Goal: Information Seeking & Learning: Learn about a topic

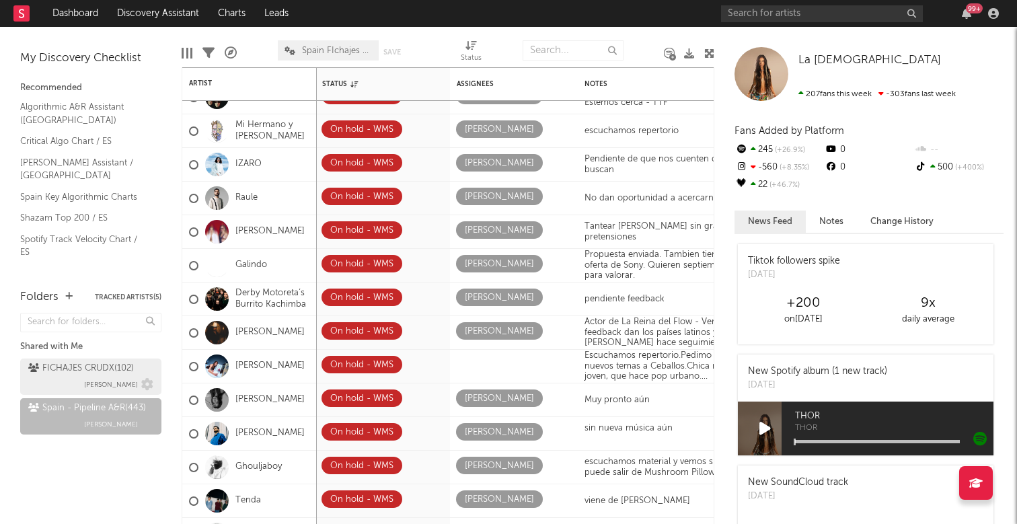
click at [85, 367] on div "FICHAJES CRUDX ( 102 )" at bounding box center [81, 369] width 106 height 16
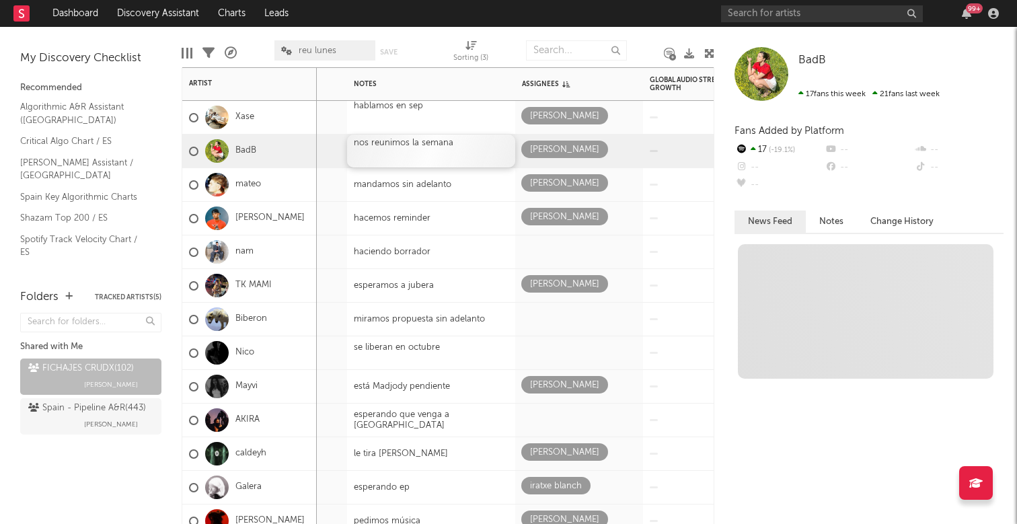
click at [447, 139] on div "nos reunimos la semana" at bounding box center [431, 151] width 168 height 33
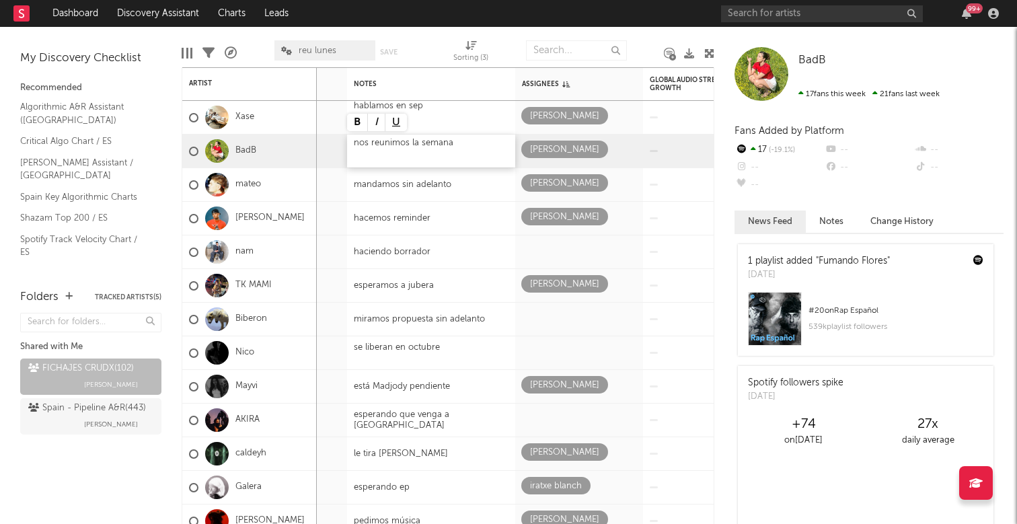
click at [458, 148] on div "nos reunimos la semana" at bounding box center [431, 151] width 168 height 33
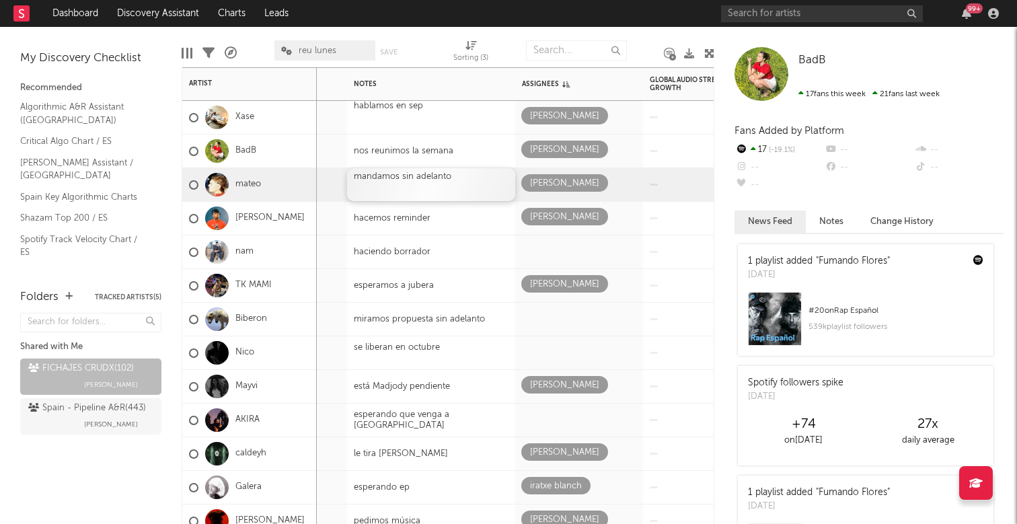
click at [465, 191] on div "mandamos sin adelanto" at bounding box center [431, 184] width 168 height 33
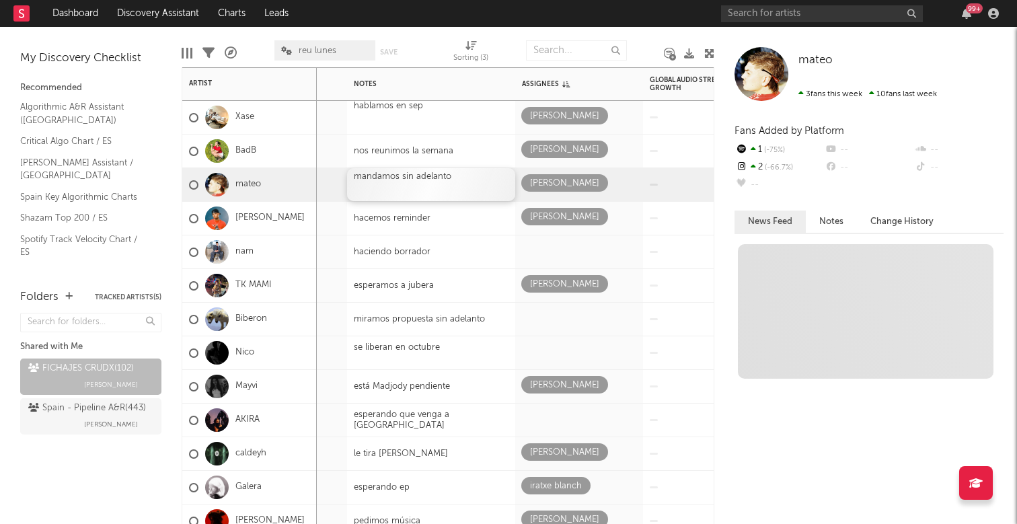
click at [465, 191] on div "mandamos sin adelanto" at bounding box center [431, 184] width 168 height 33
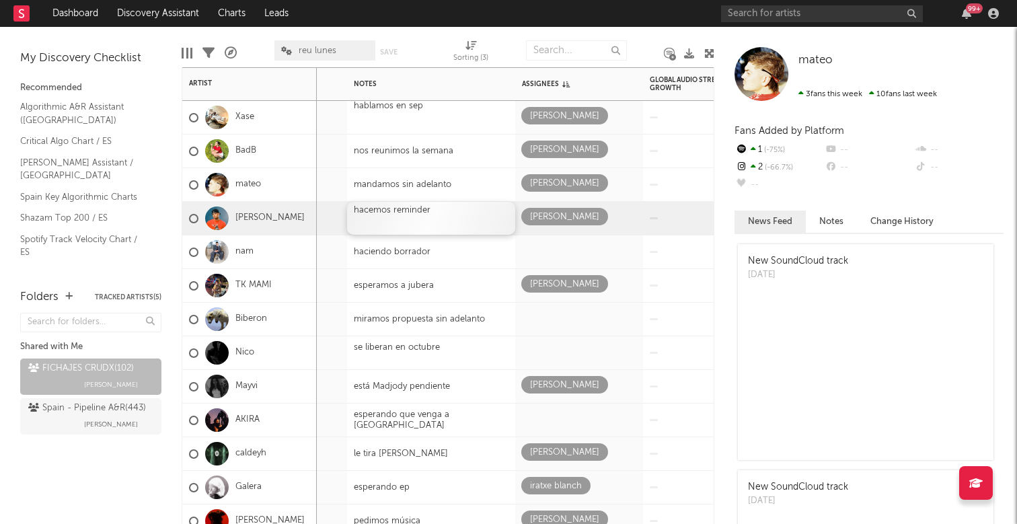
click at [459, 222] on div "hacemos reminder" at bounding box center [431, 218] width 168 height 33
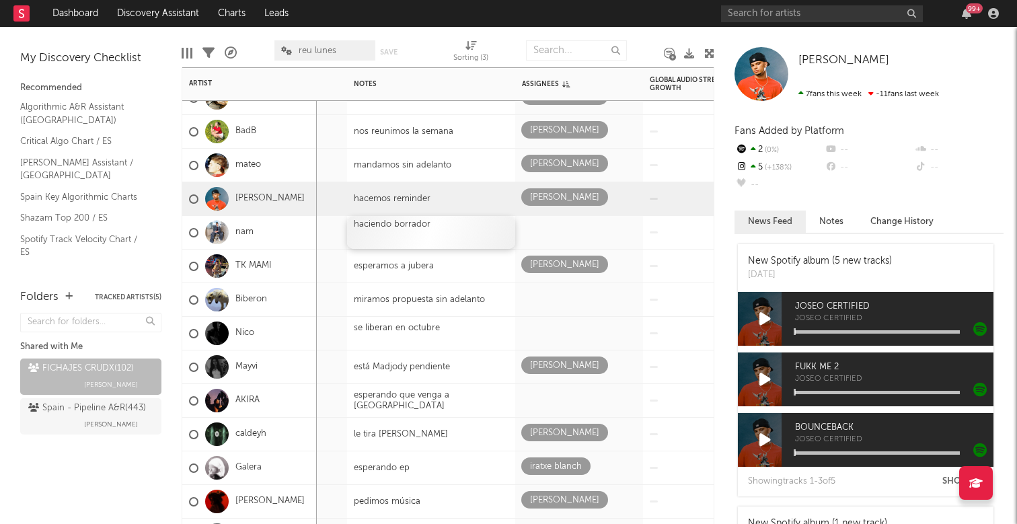
click at [454, 232] on div "haciendo borrador" at bounding box center [431, 232] width 168 height 33
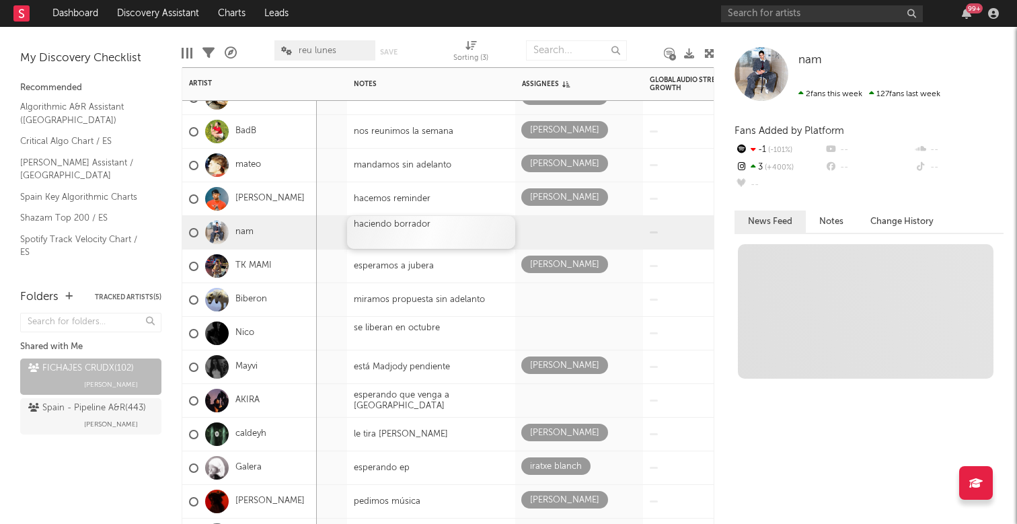
click at [454, 232] on div "haciendo borrador" at bounding box center [431, 232] width 168 height 33
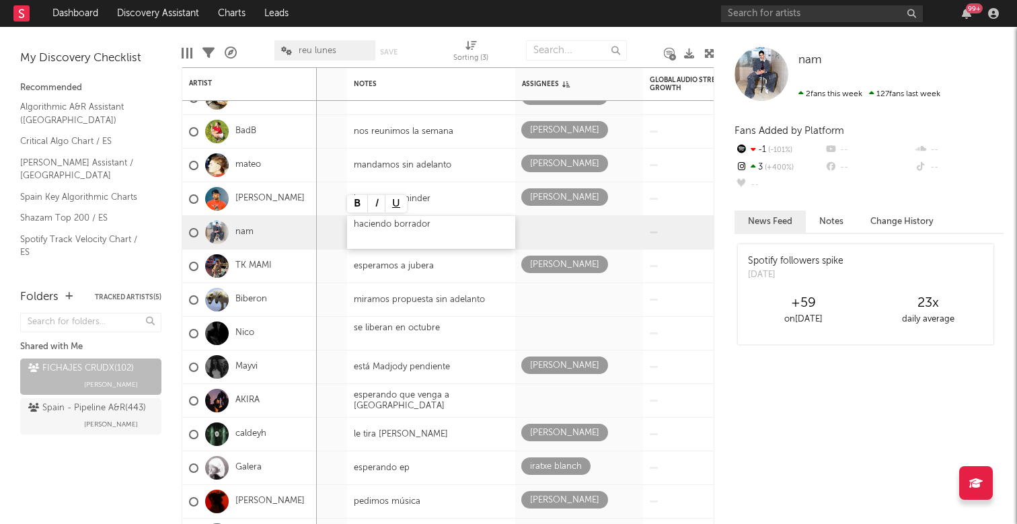
click at [389, 222] on div "haciendo borrador" at bounding box center [431, 232] width 168 height 33
click at [377, 227] on div "haciendo borrador" at bounding box center [431, 232] width 168 height 33
click at [387, 225] on div "haciendo borrador" at bounding box center [431, 232] width 168 height 33
click at [393, 224] on div "haciendo borrador" at bounding box center [431, 232] width 168 height 33
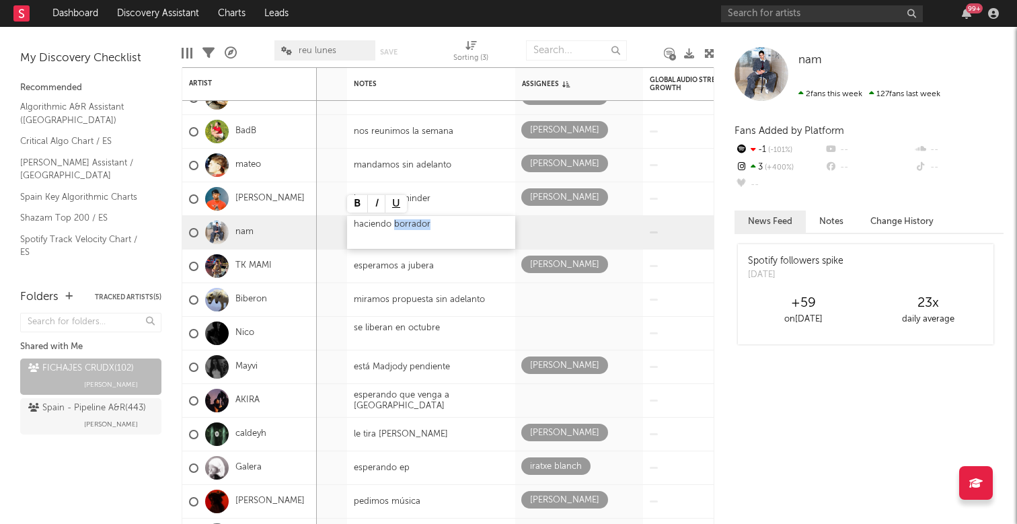
click at [393, 224] on div "haciendo borrador" at bounding box center [431, 232] width 168 height 33
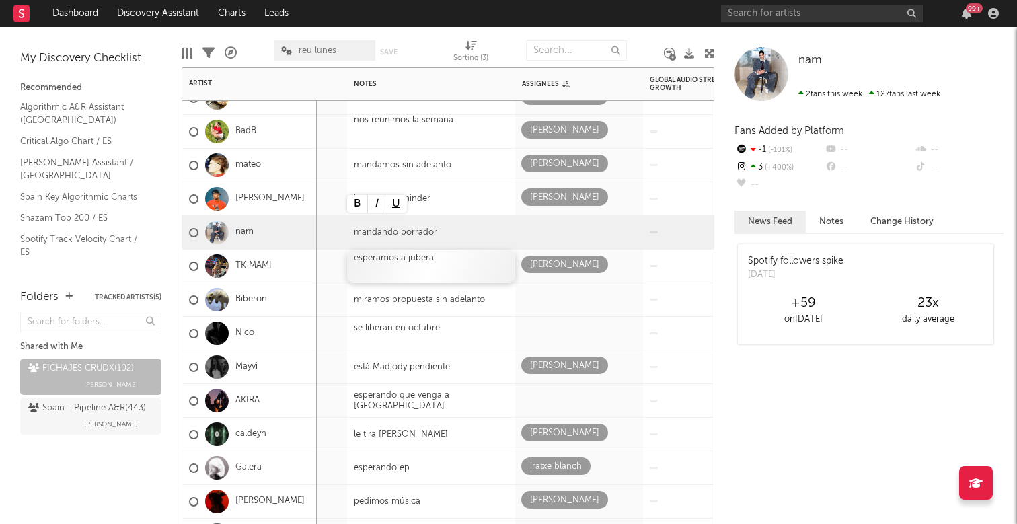
click at [499, 270] on div "esperamos a jubera" at bounding box center [431, 266] width 168 height 33
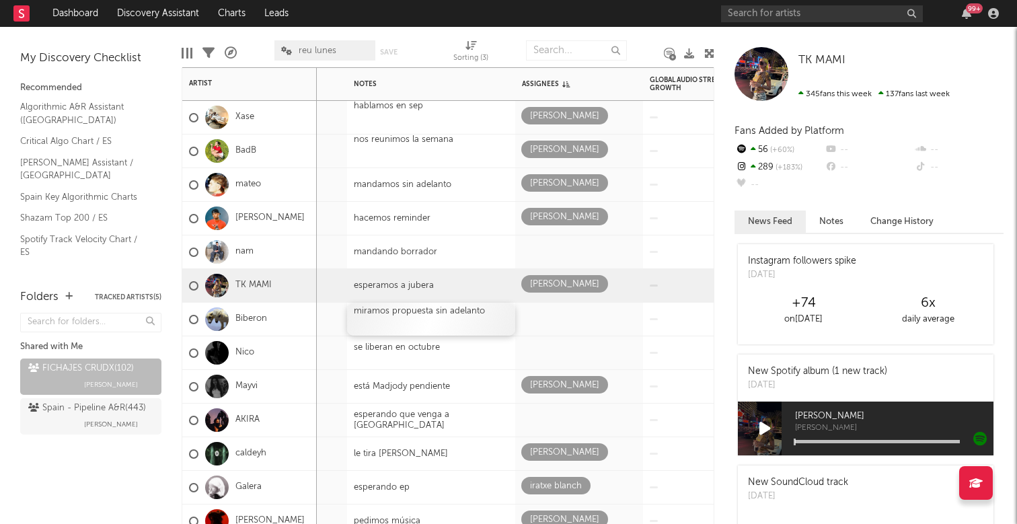
click at [419, 309] on div "miramos propuesta sin adelanto" at bounding box center [431, 319] width 168 height 33
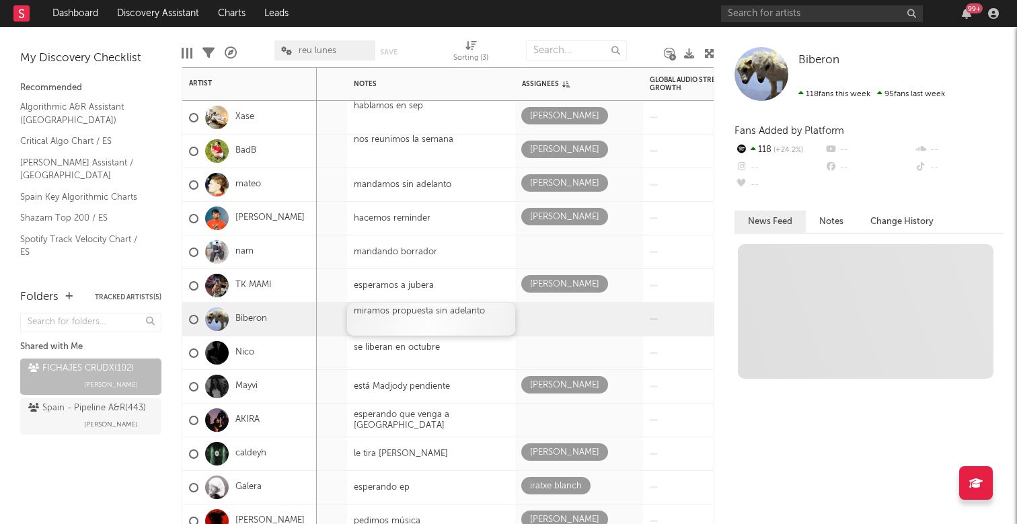
click at [419, 309] on div "miramos propuesta sin adelanto" at bounding box center [431, 319] width 168 height 33
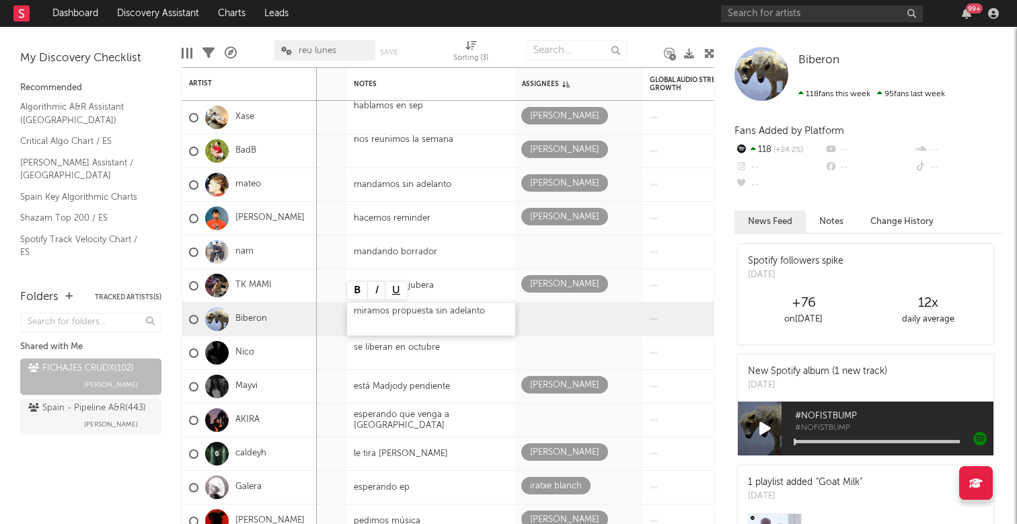
click at [386, 309] on div "miramos propuesta sin adelanto" at bounding box center [431, 319] width 168 height 33
click at [390, 309] on div "miramos propuesta sin adelanto" at bounding box center [431, 319] width 168 height 33
click at [484, 307] on div "miramos propuesta sin adelanto" at bounding box center [431, 319] width 168 height 33
click at [480, 311] on div "miramos propuesta sin adelanto" at bounding box center [431, 319] width 168 height 33
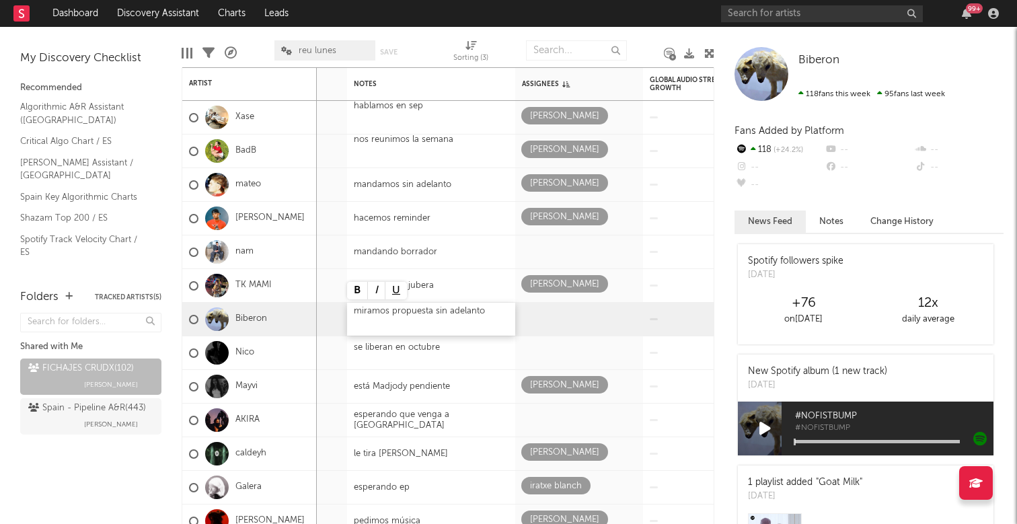
click at [480, 311] on div "miramos propuesta sin adelanto" at bounding box center [431, 319] width 168 height 33
click at [391, 312] on div "miramos propuesta sin adelanto" at bounding box center [431, 319] width 168 height 33
click at [489, 319] on div "miramos propuesta sin adelanto" at bounding box center [431, 319] width 168 height 33
click at [485, 310] on div "miramos propuesta sin adelanto" at bounding box center [431, 319] width 168 height 33
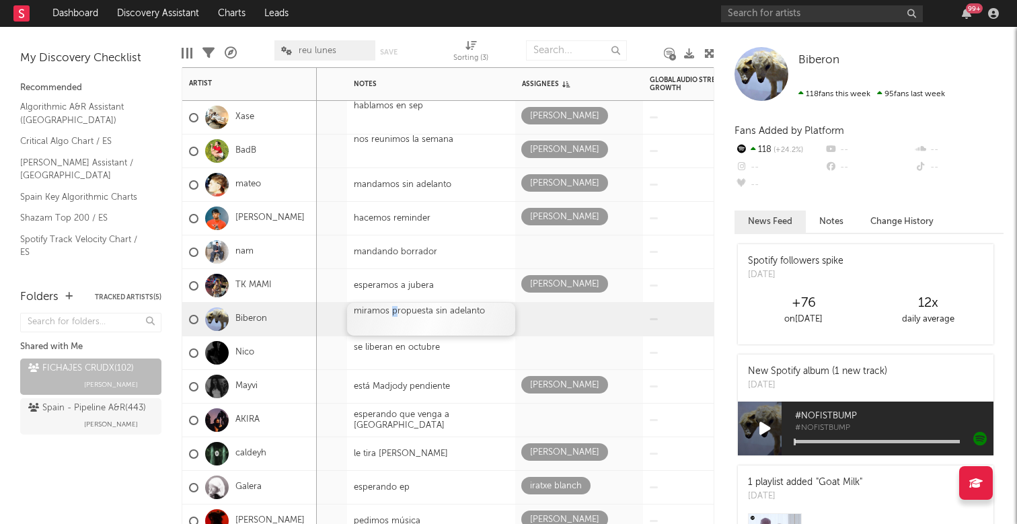
click at [474, 309] on div "miramos propuesta sin adelanto" at bounding box center [431, 319] width 168 height 33
click at [482, 308] on div "miramos propuesta sin adelanto" at bounding box center [431, 319] width 168 height 33
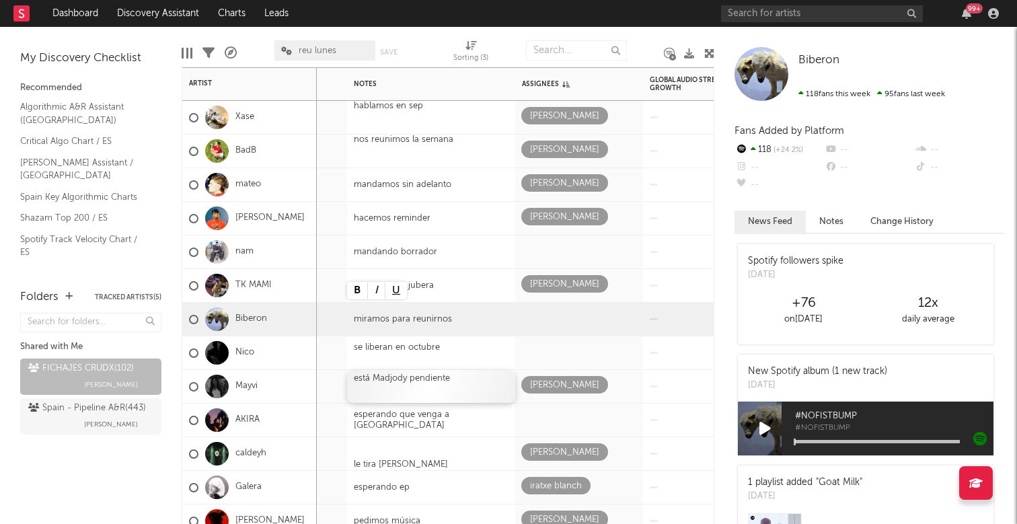
click at [497, 376] on div "está Madjody pendiente" at bounding box center [431, 386] width 168 height 33
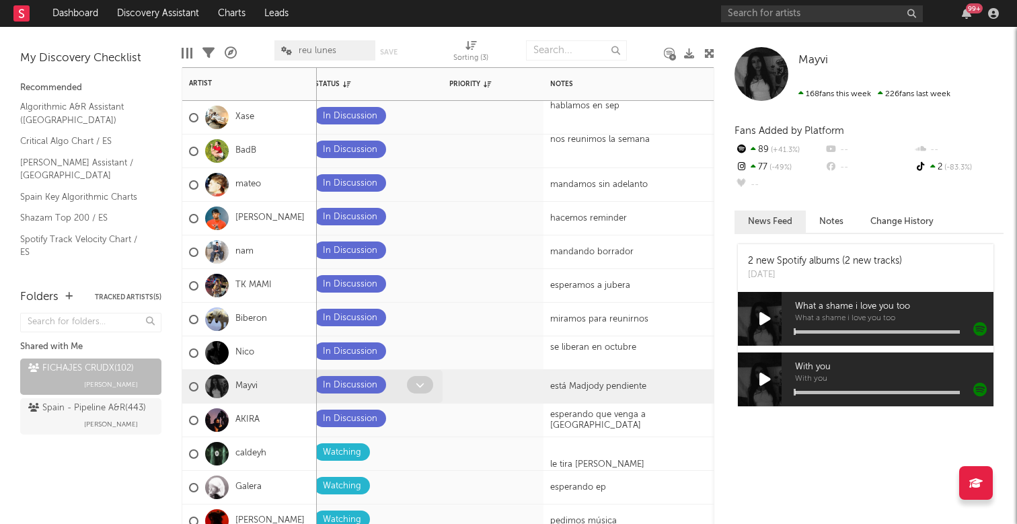
click at [416, 386] on icon at bounding box center [420, 385] width 9 height 9
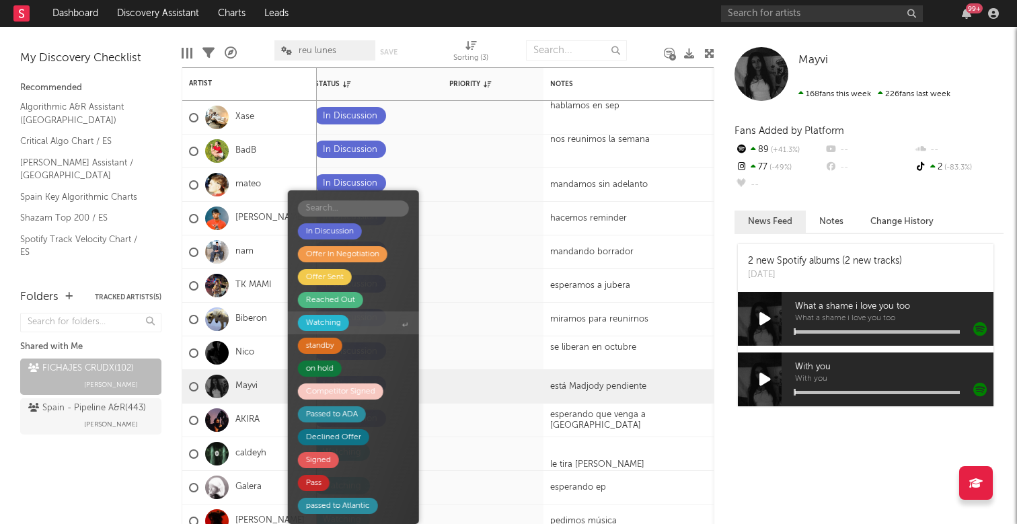
click at [357, 322] on span "Watching" at bounding box center [353, 322] width 131 height 23
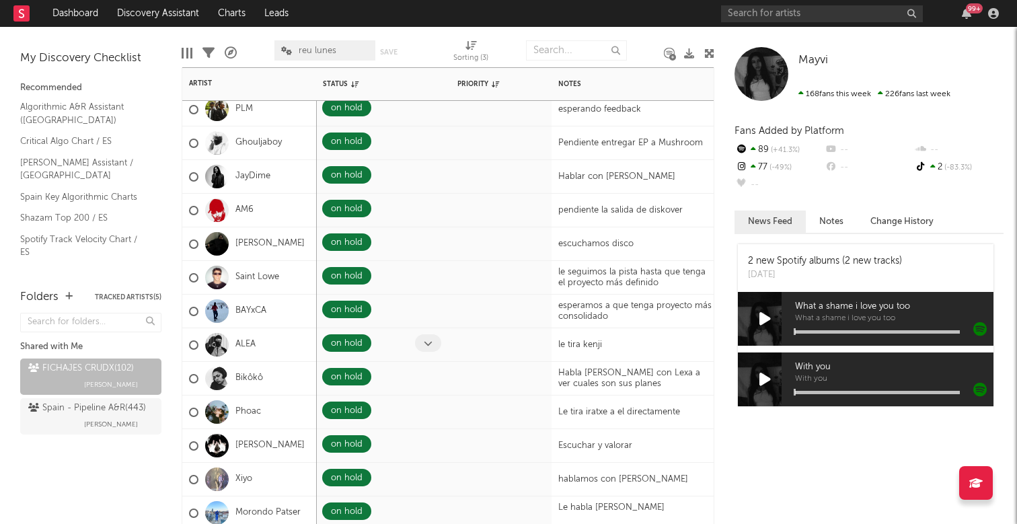
click at [423, 339] on span at bounding box center [428, 342] width 26 height 17
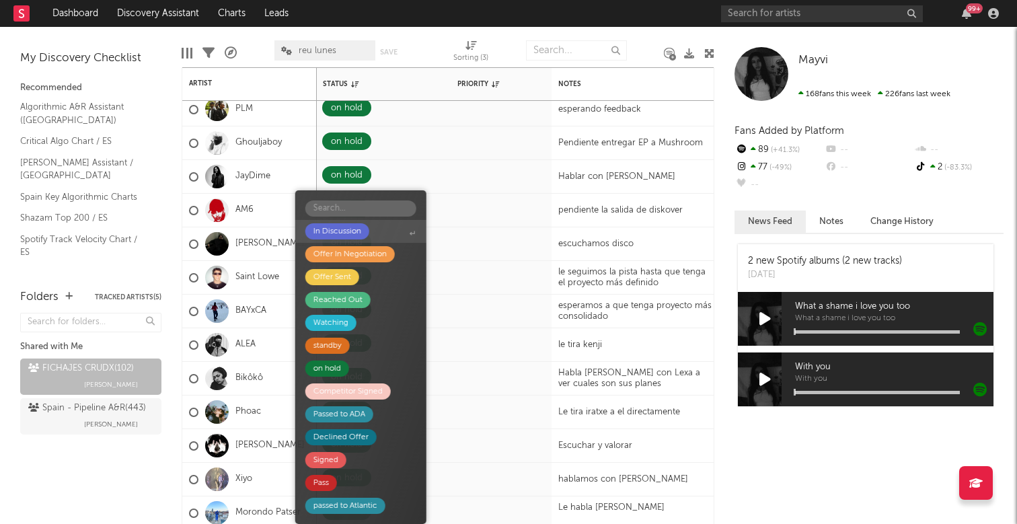
click at [339, 228] on div "In Discussion" at bounding box center [337, 231] width 48 height 16
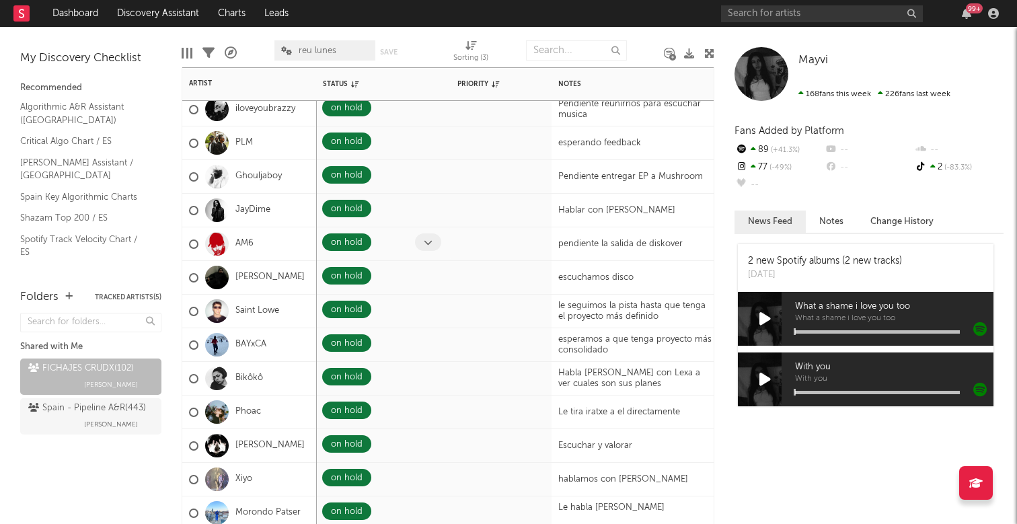
click at [426, 239] on icon at bounding box center [428, 242] width 9 height 9
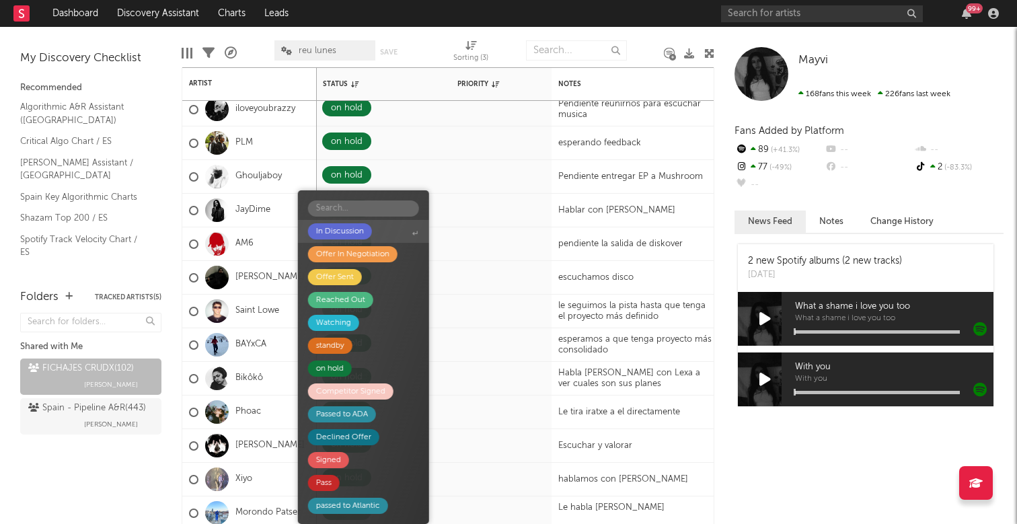
click at [345, 231] on div "In Discussion" at bounding box center [340, 231] width 48 height 16
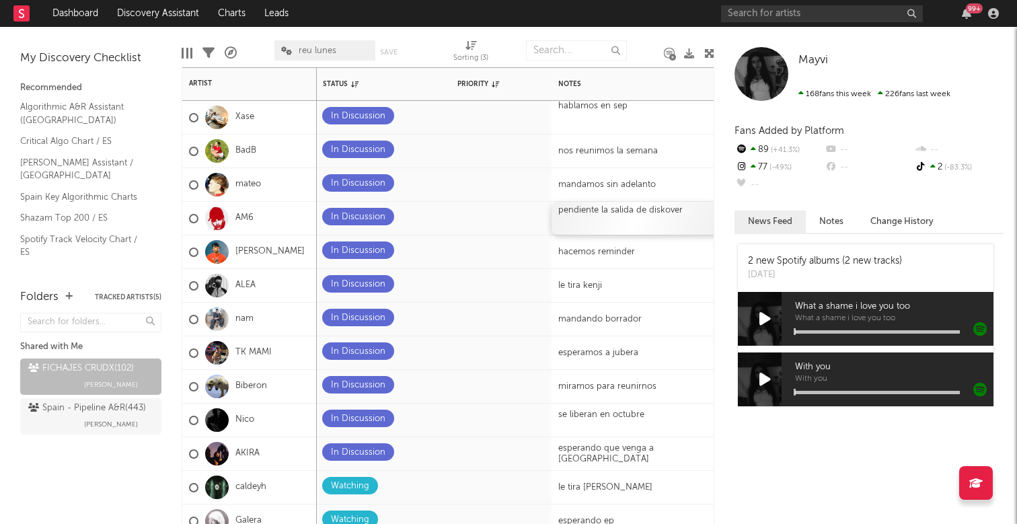
click at [609, 213] on div "pendiente la salida de diskover" at bounding box center [636, 218] width 168 height 33
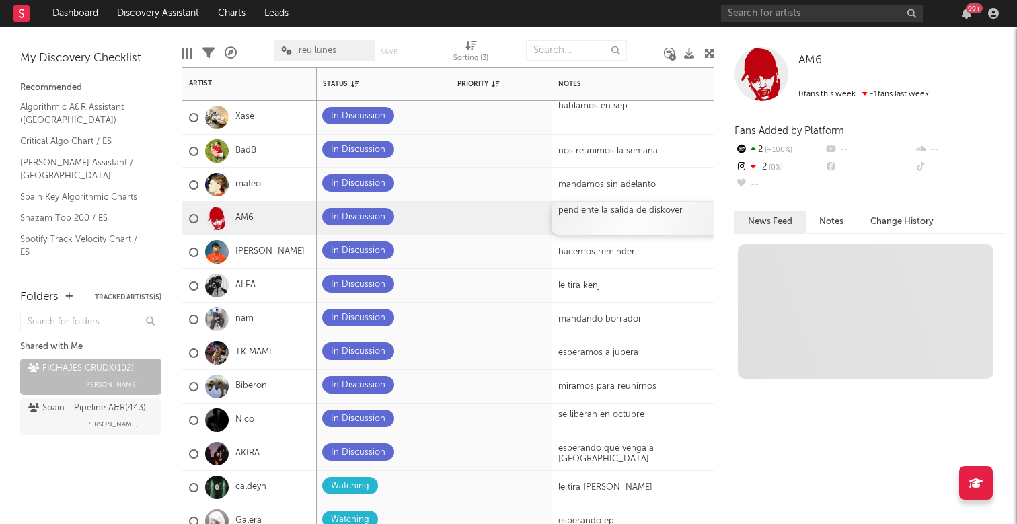
click at [609, 213] on div "pendiente la salida de diskover" at bounding box center [636, 218] width 168 height 33
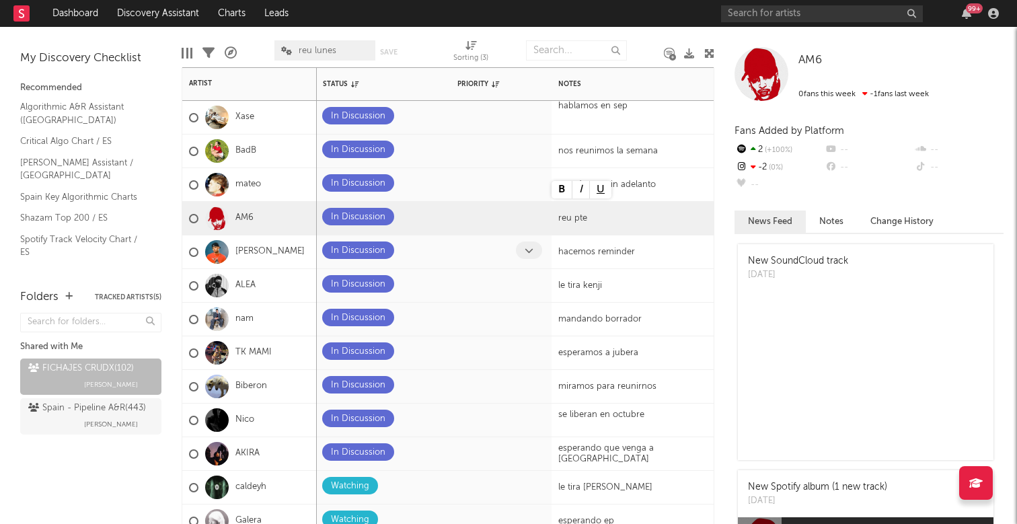
click at [495, 248] on div at bounding box center [486, 251] width 59 height 21
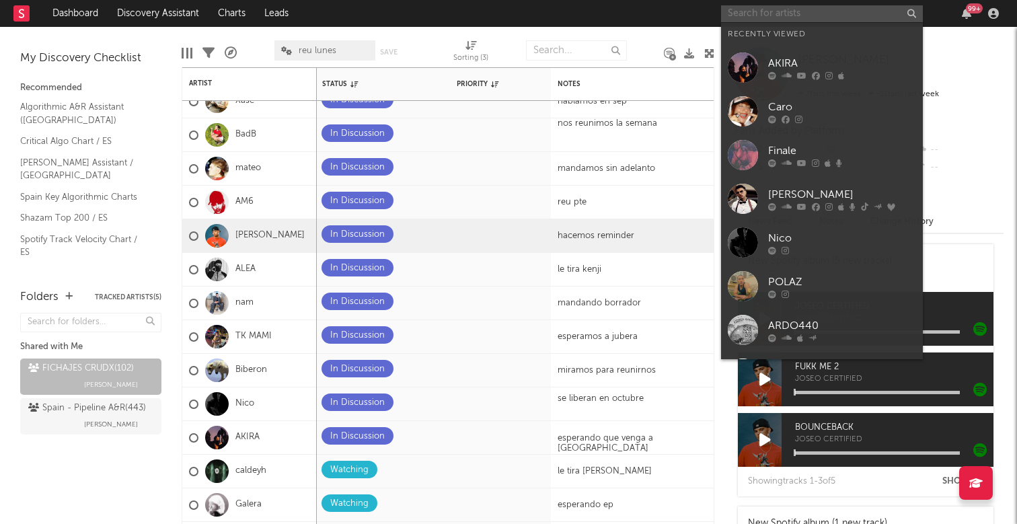
click at [794, 14] on input "text" at bounding box center [822, 13] width 202 height 17
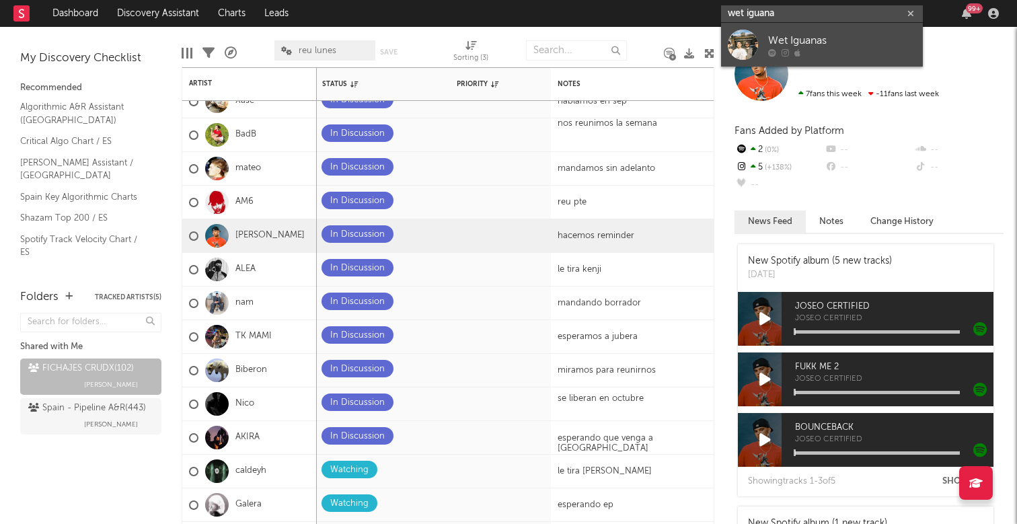
type input "wet iguana"
click at [741, 56] on div at bounding box center [743, 45] width 30 height 30
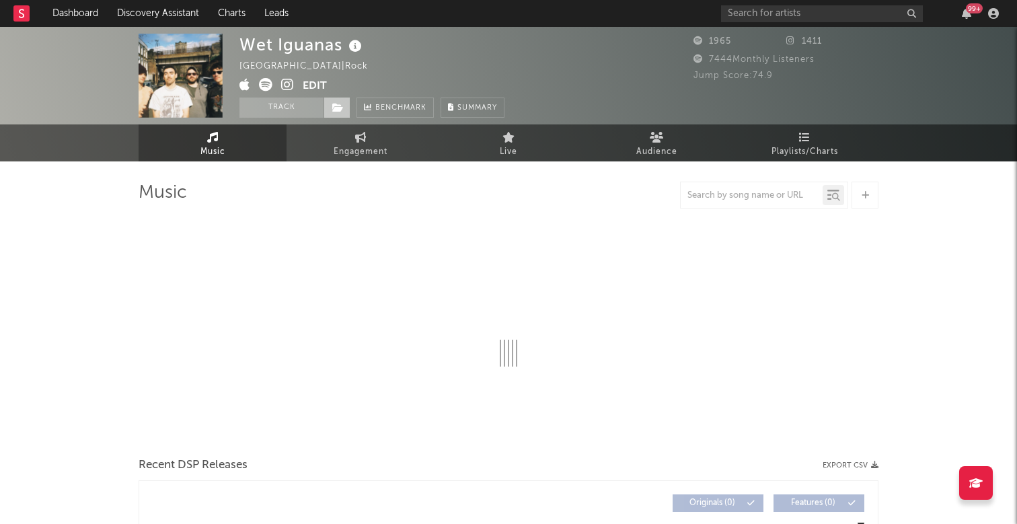
select select "1w"
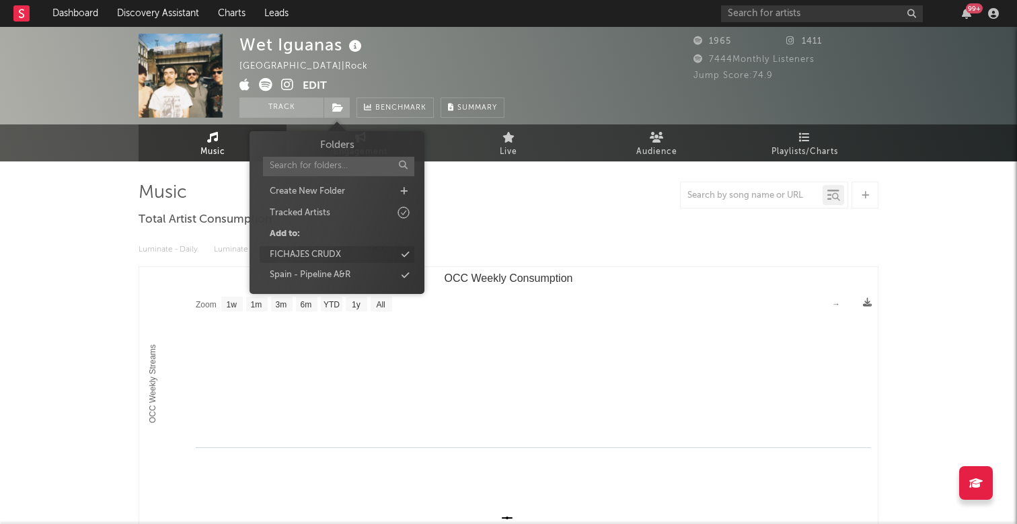
click at [322, 250] on div "FICHAJES CRUDX" at bounding box center [305, 254] width 71 height 13
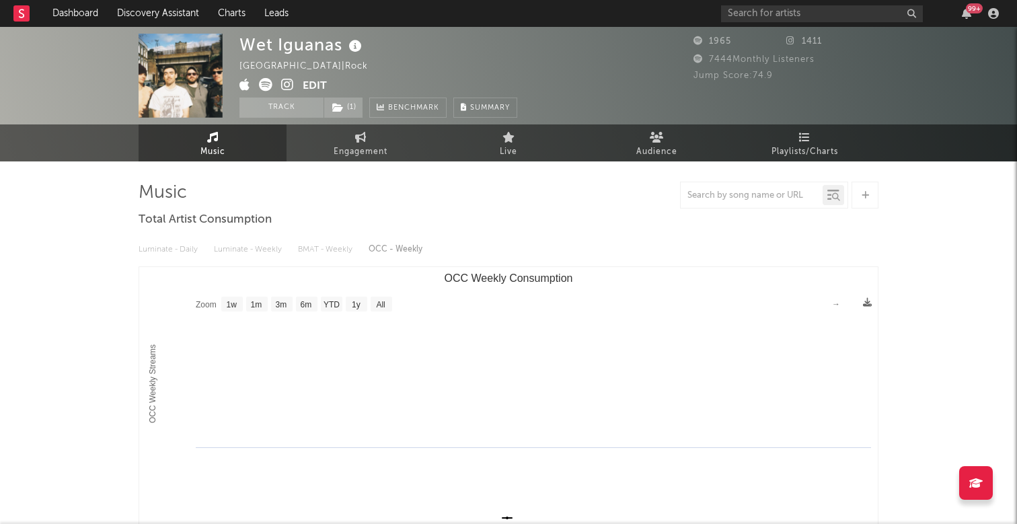
click at [652, 272] on rect "OCC Weekly Consumption" at bounding box center [508, 401] width 739 height 269
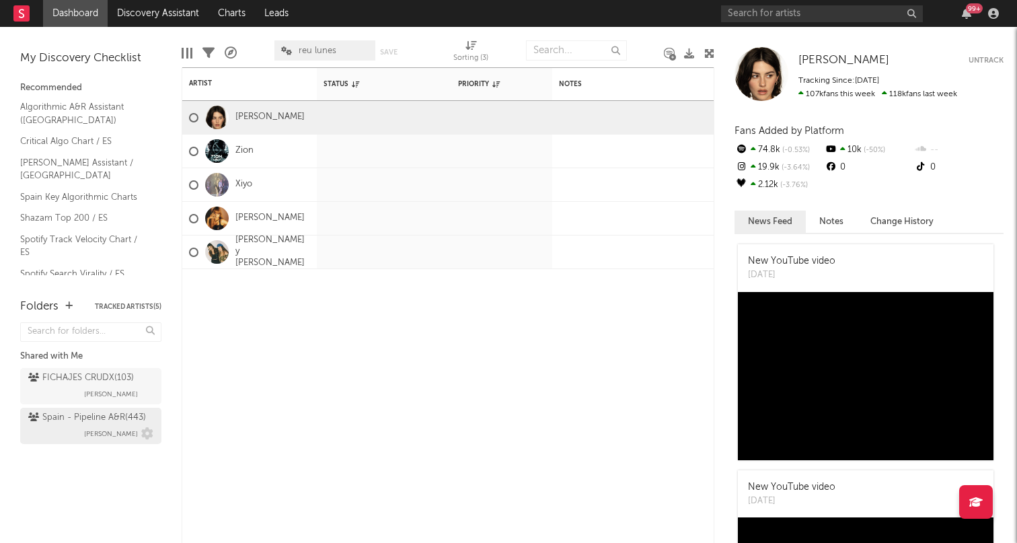
click at [73, 426] on div "Spain - Pipeline A&R ( 443 ) Alberto De Miguel" at bounding box center [90, 426] width 125 height 32
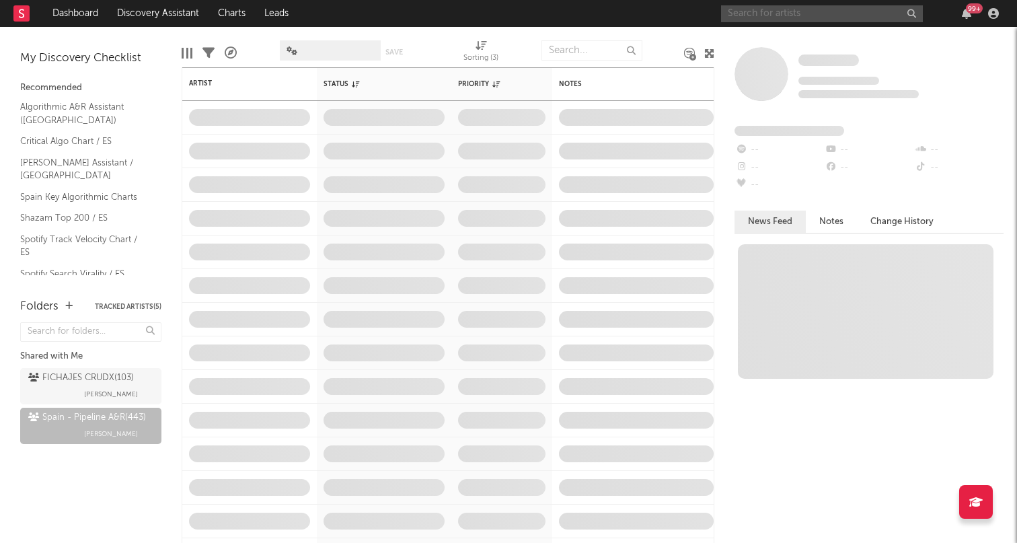
click at [791, 12] on input "text" at bounding box center [822, 13] width 202 height 17
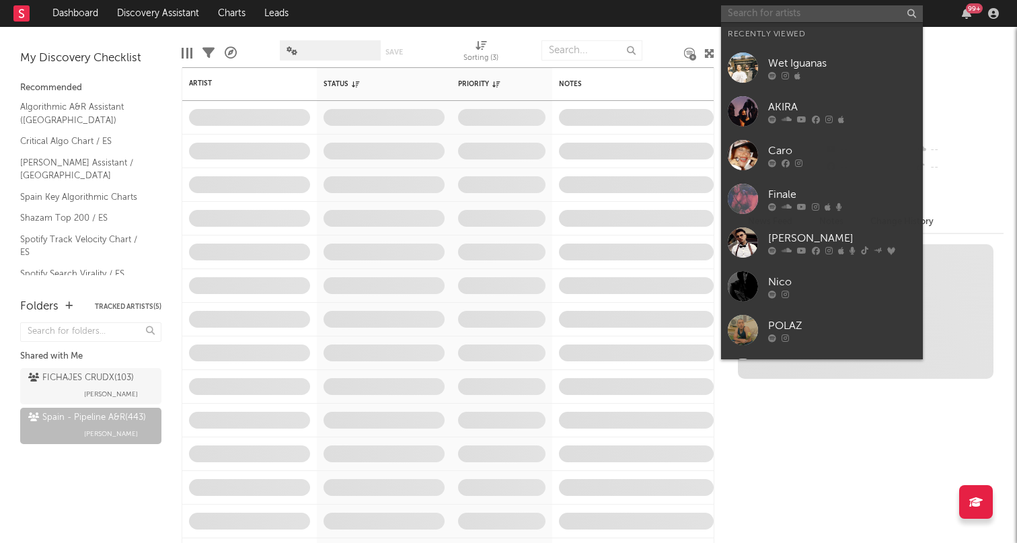
type input "a"
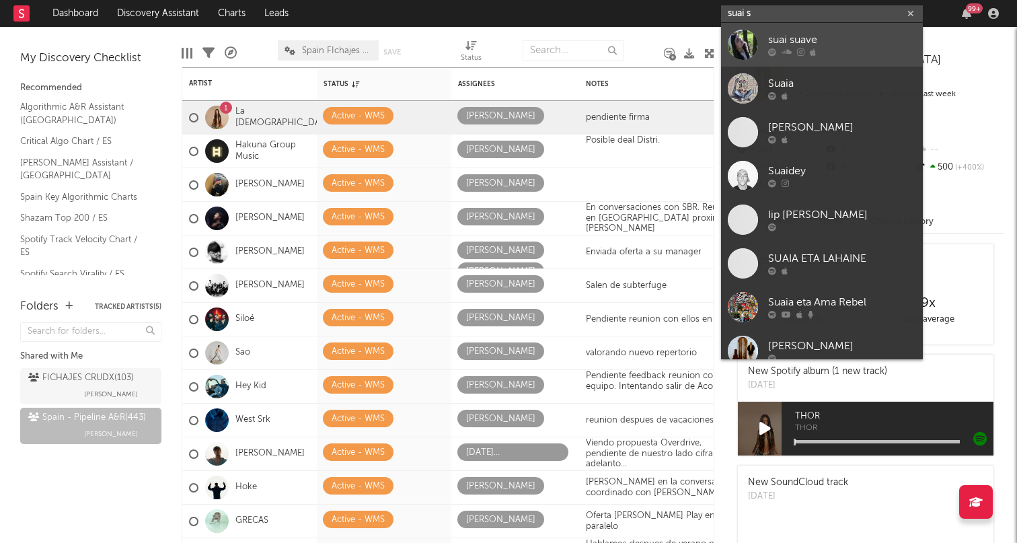
type input "suai s"
click at [831, 55] on div at bounding box center [842, 52] width 148 height 8
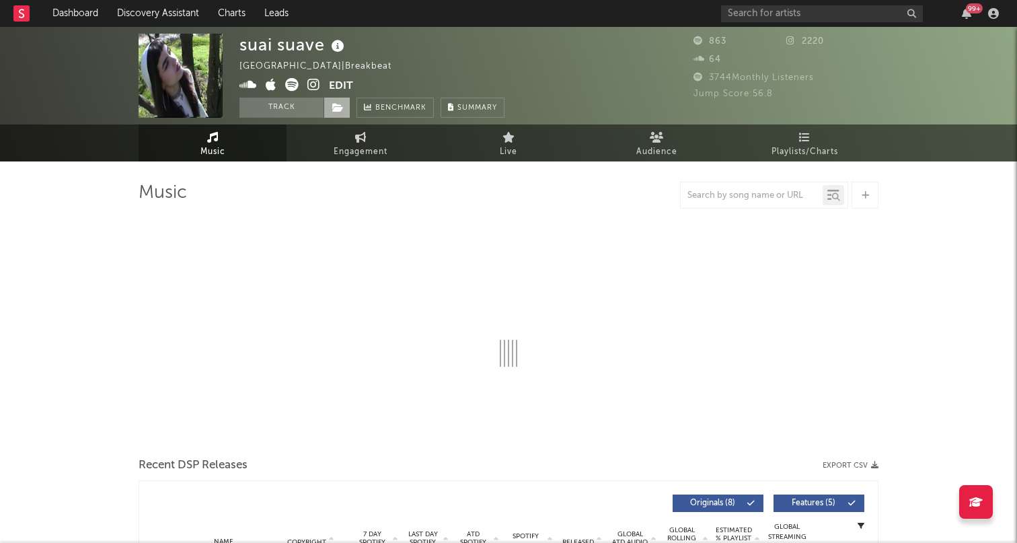
select select "1w"
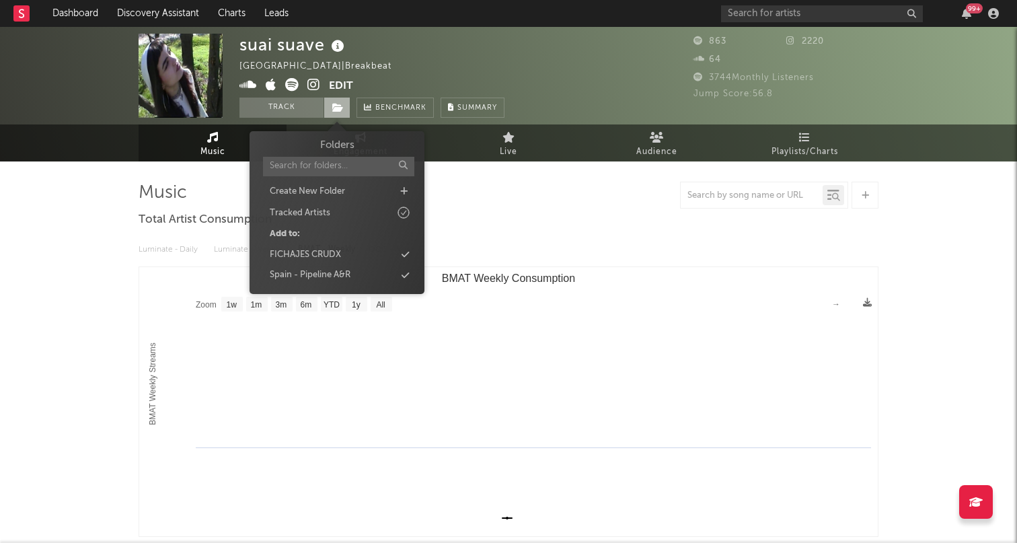
click at [338, 114] on span at bounding box center [337, 108] width 27 height 20
click at [323, 248] on div "FICHAJES CRUDX" at bounding box center [305, 254] width 71 height 13
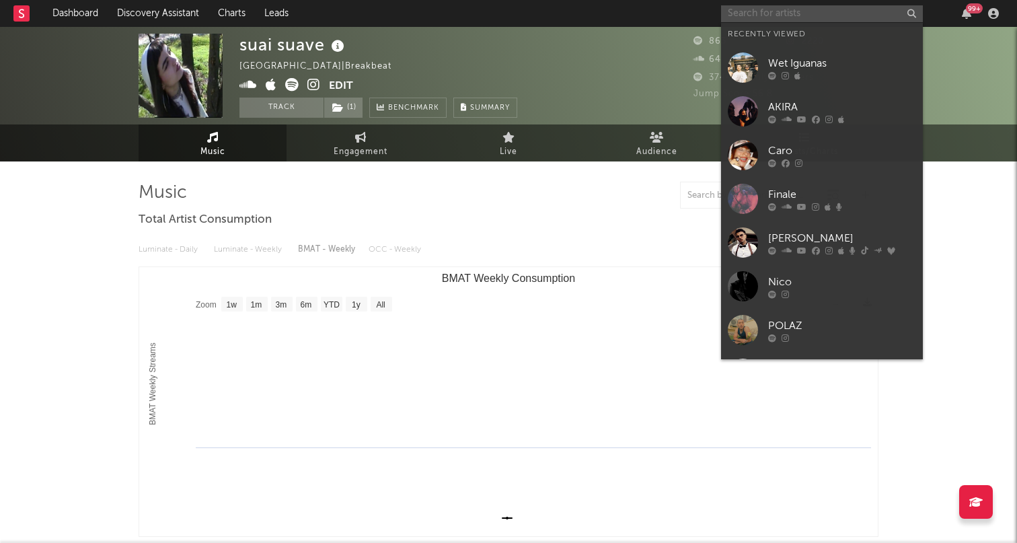
click at [754, 6] on input "text" at bounding box center [822, 13] width 202 height 17
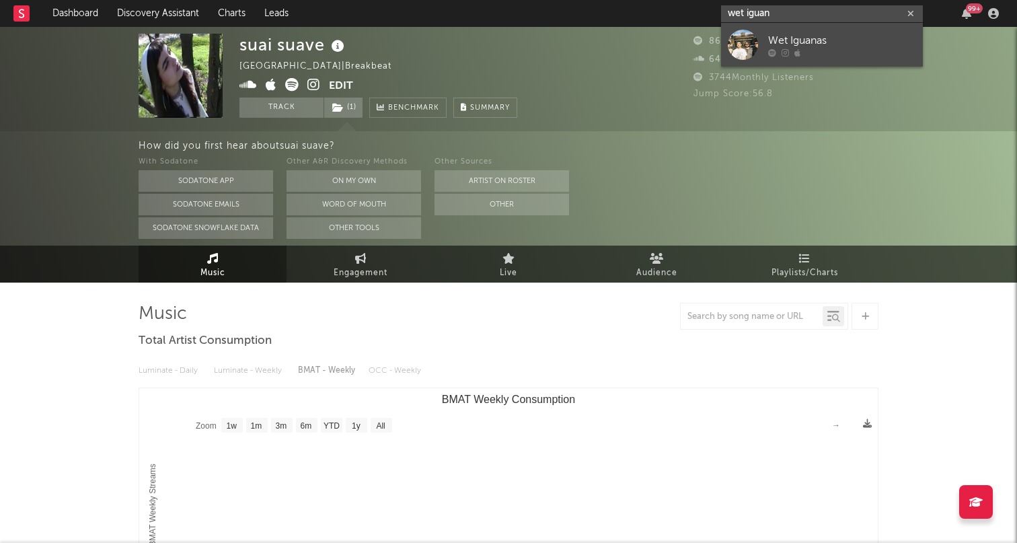
type input "wet iguan"
click at [796, 43] on div "Wet Iguanas" at bounding box center [842, 40] width 148 height 16
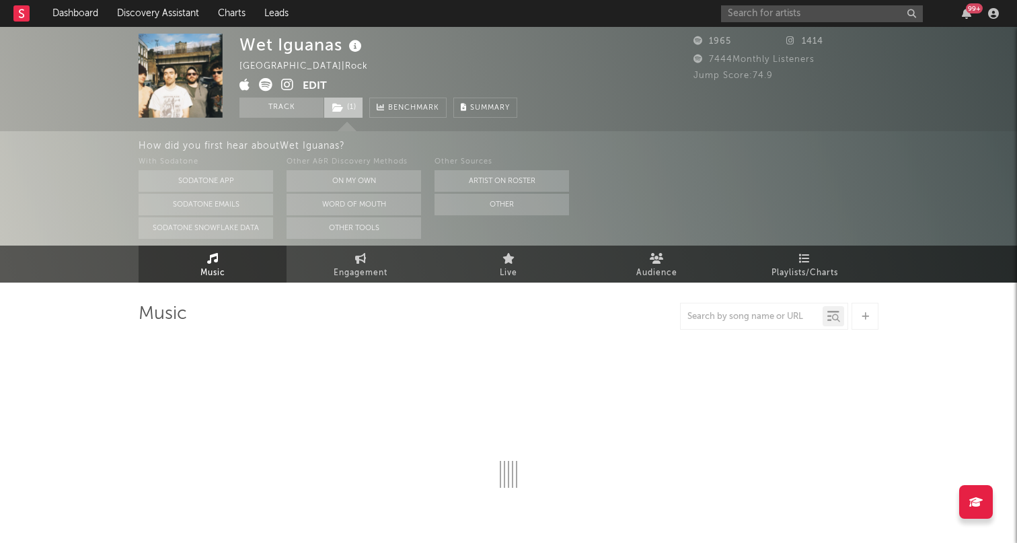
select select "1w"
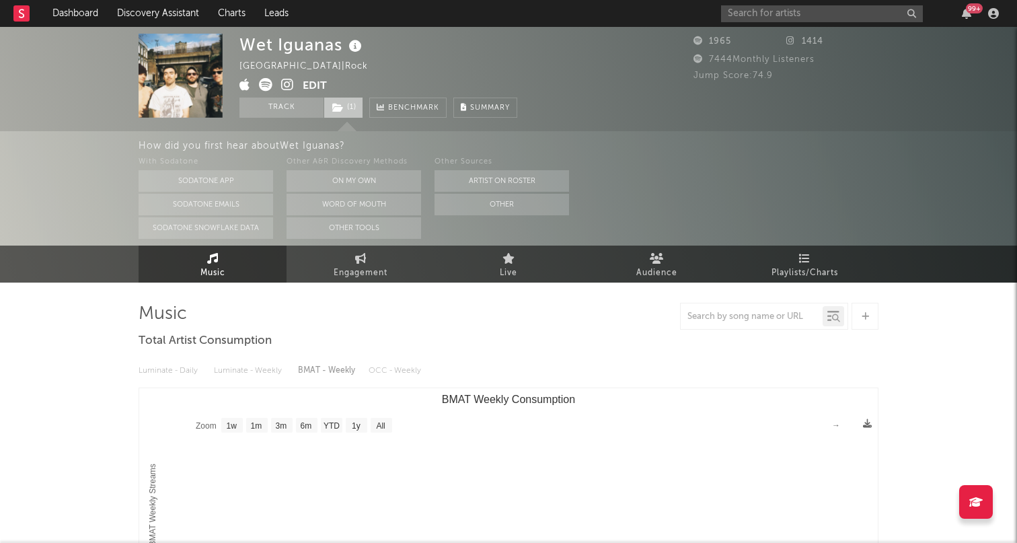
click at [348, 106] on span "( 1 )" at bounding box center [344, 108] width 40 height 20
click at [572, 63] on div "Wet Iguanas Spain | Rock Edit Track ( 1 ) Benchmark Summary" at bounding box center [457, 76] width 437 height 84
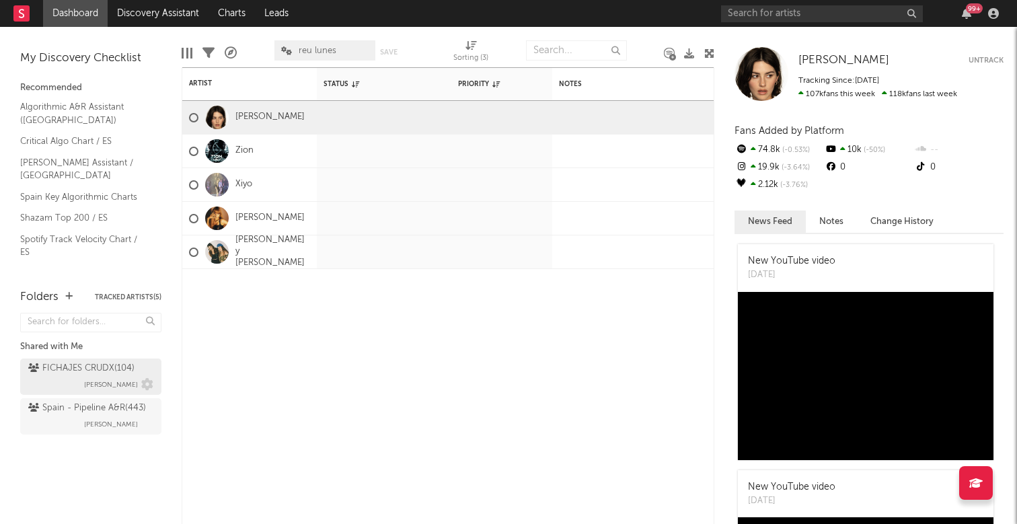
click at [99, 389] on span "[PERSON_NAME]" at bounding box center [111, 385] width 54 height 16
